Goal: Information Seeking & Learning: Learn about a topic

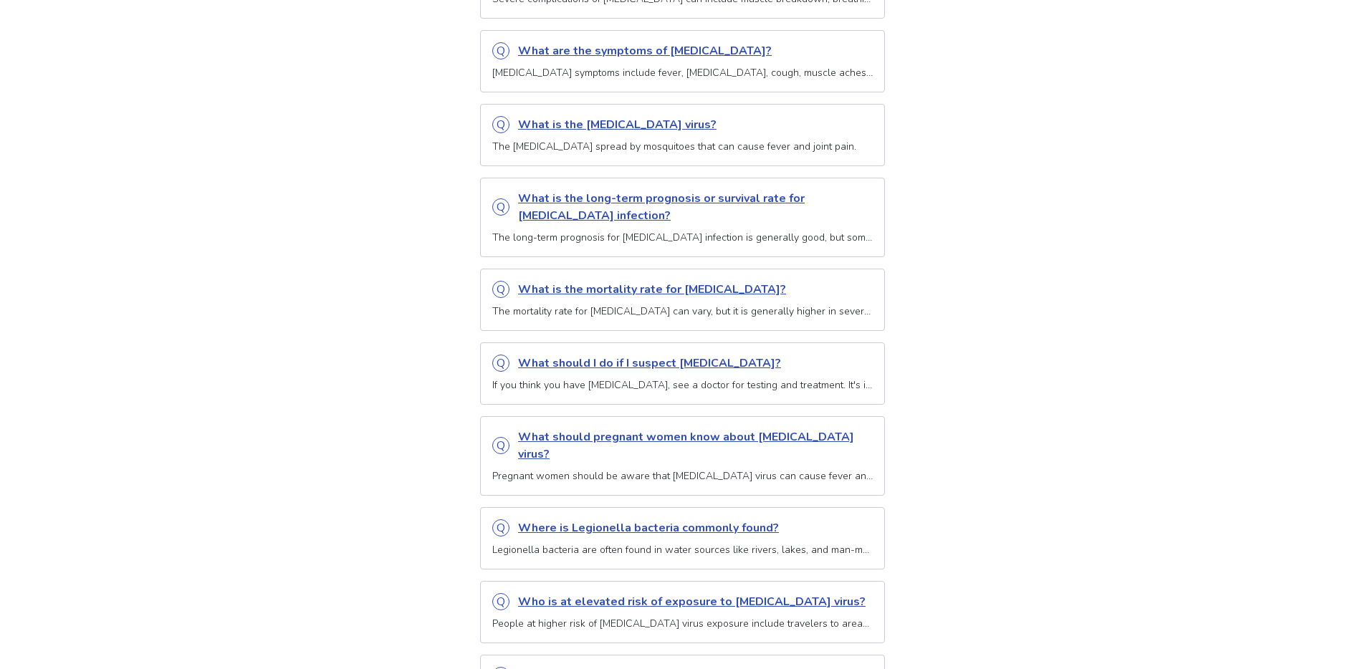
scroll to position [2627, 0]
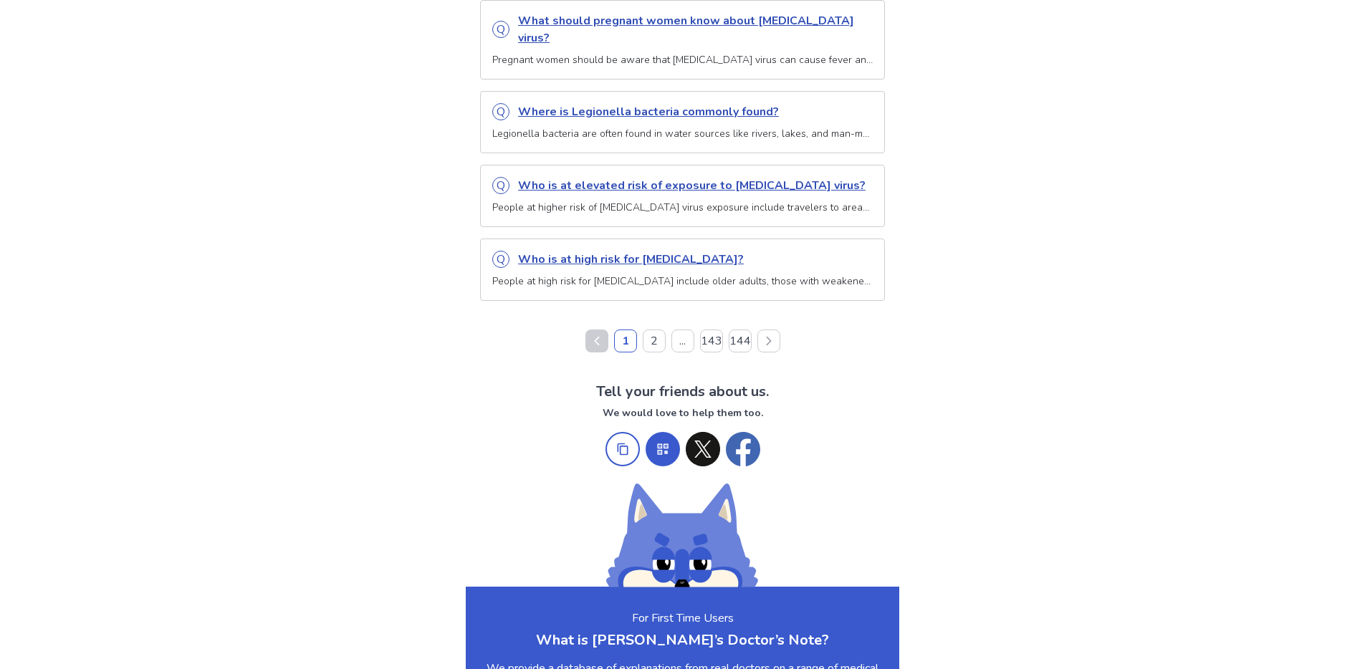
click at [719, 330] on button "143" at bounding box center [711, 341] width 23 height 23
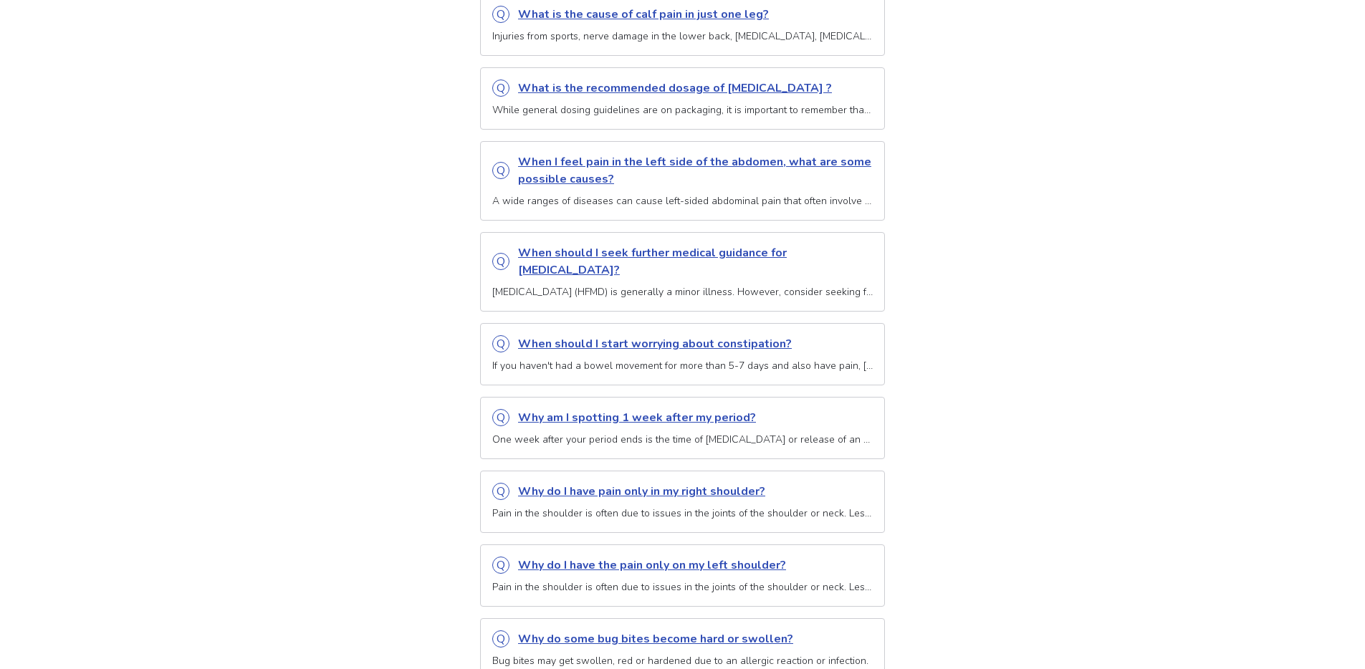
scroll to position [707, 0]
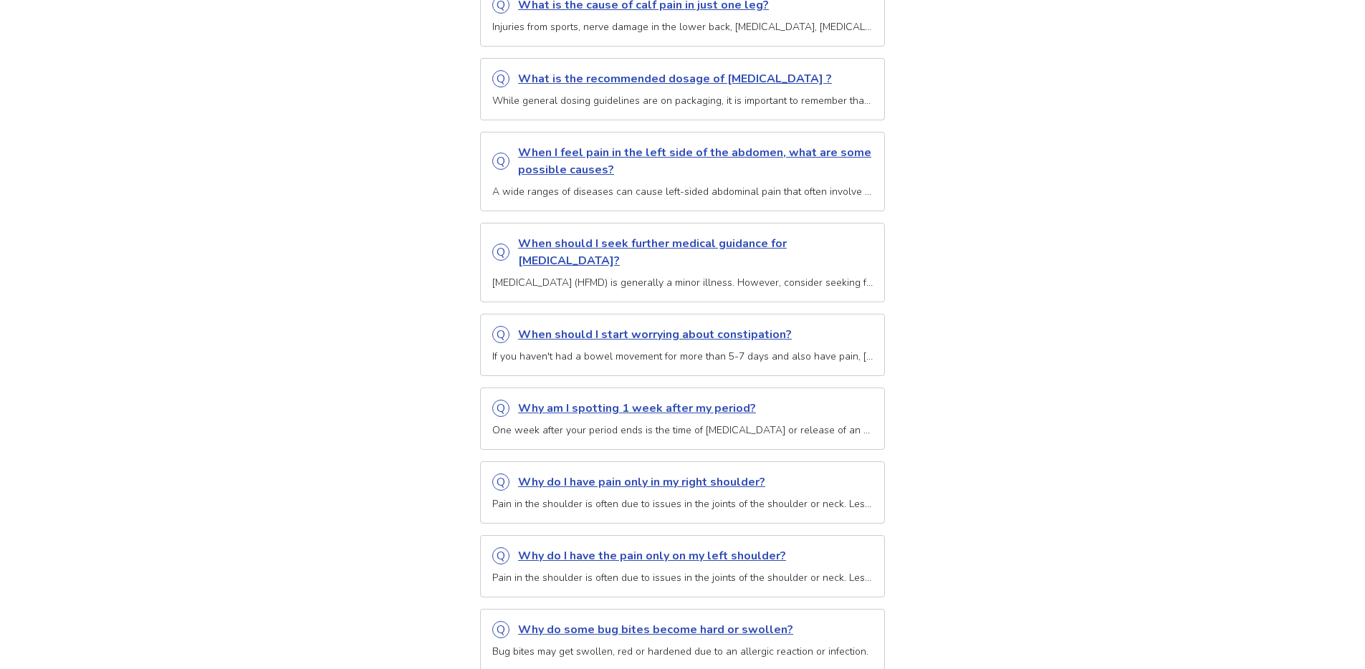
click at [611, 326] on p "When should I start worrying about constipation?" at bounding box center [695, 334] width 355 height 17
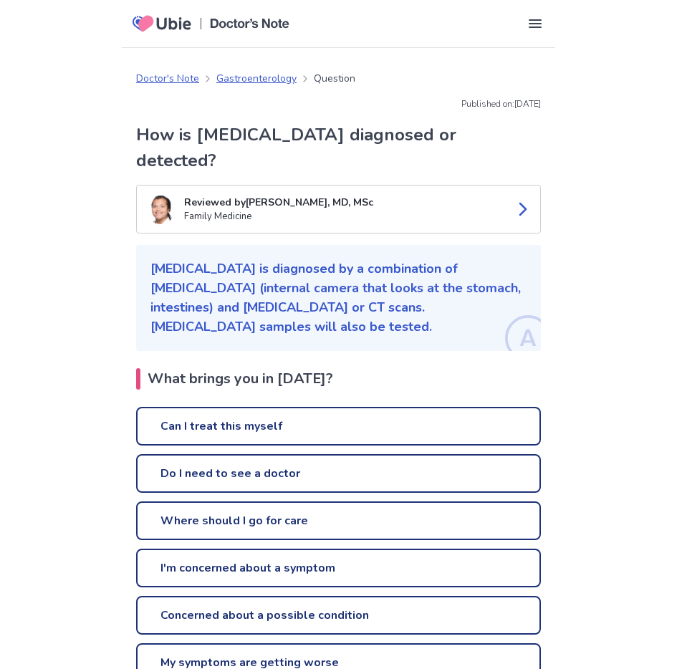
drag, startPoint x: 2, startPoint y: 171, endPoint x: 30, endPoint y: 166, distance: 28.4
